Goal: Information Seeking & Learning: Learn about a topic

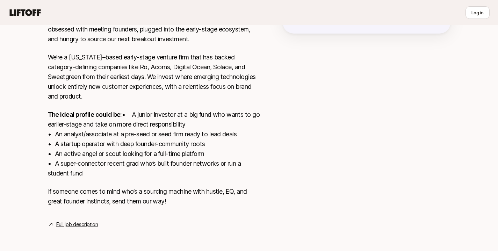
scroll to position [182, 0]
click at [92, 222] on link "Full job description" at bounding box center [77, 224] width 42 height 8
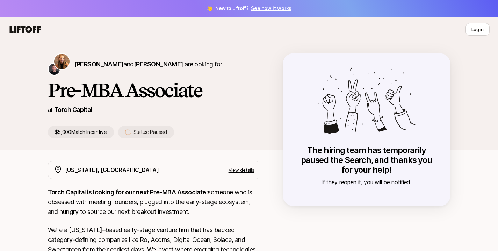
click at [154, 134] on span "Paused" at bounding box center [158, 132] width 17 height 6
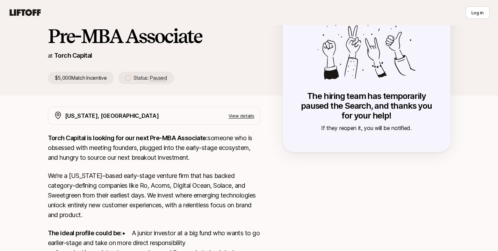
scroll to position [55, 0]
click at [329, 184] on div at bounding box center [367, 222] width 168 height 232
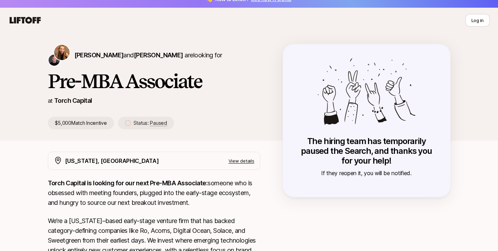
scroll to position [0, 0]
